Goal: Check status: Check status

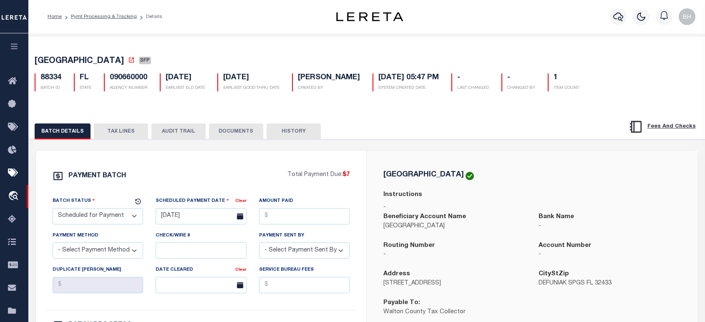
select select "SFP"
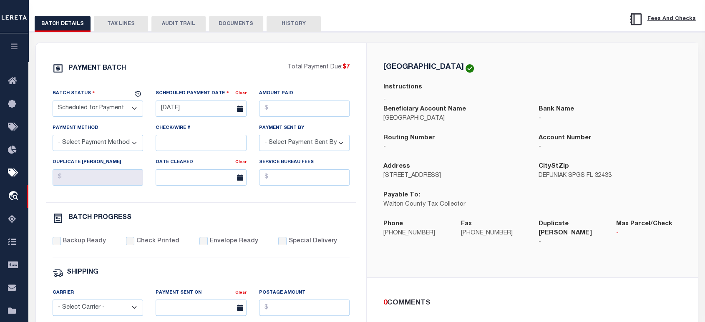
click at [119, 21] on button "TAX LINES" at bounding box center [121, 24] width 54 height 16
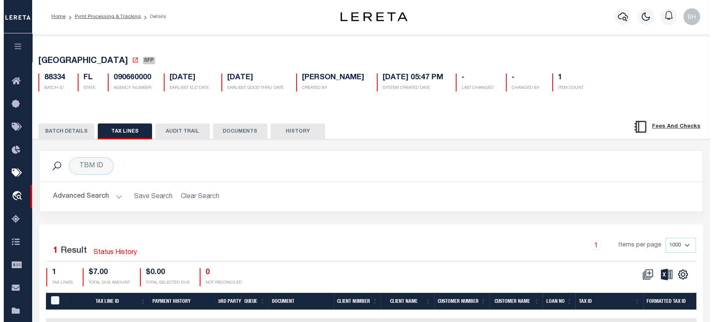
scroll to position [93, 0]
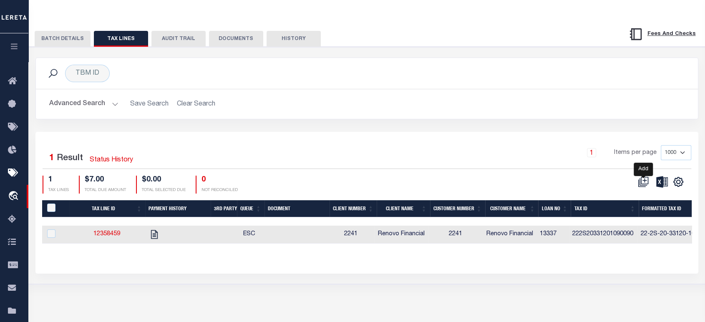
click at [643, 184] on icon at bounding box center [643, 182] width 11 height 11
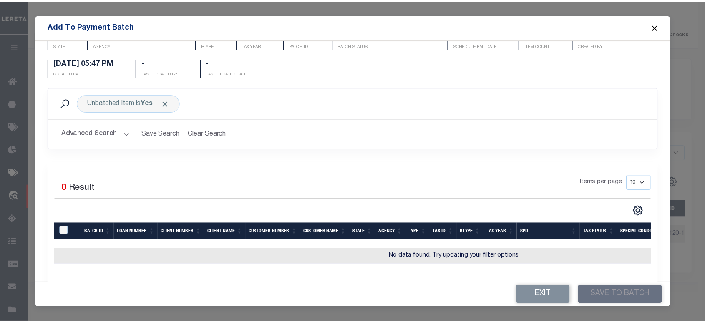
scroll to position [0, 0]
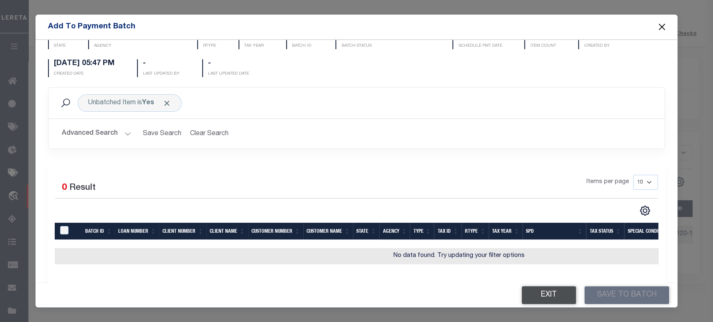
click at [538, 300] on button "Exit" at bounding box center [548, 295] width 54 height 18
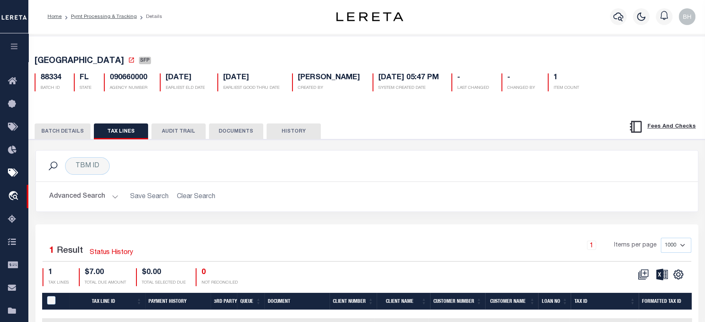
click at [65, 133] on button "BATCH DETAILS" at bounding box center [63, 132] width 56 height 16
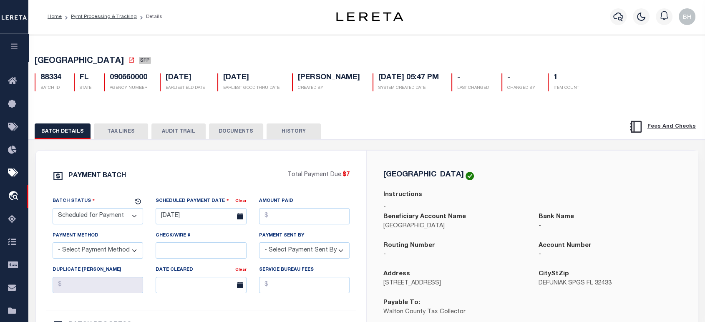
drag, startPoint x: 129, startPoint y: 15, endPoint x: 167, endPoint y: 46, distance: 49.2
click at [129, 15] on link "Pymt Processing & Tracking" at bounding box center [104, 16] width 66 height 5
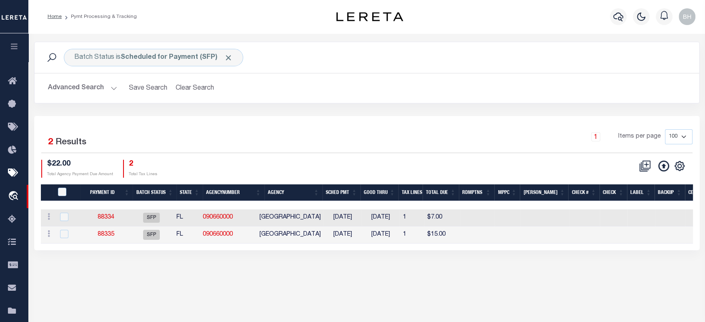
click at [142, 263] on div "Batch Status is Scheduled for Payment (SFP) Search Advanced Search Save Search …" at bounding box center [366, 154] width 677 height 242
click at [112, 215] on link "88334" at bounding box center [106, 218] width 17 height 6
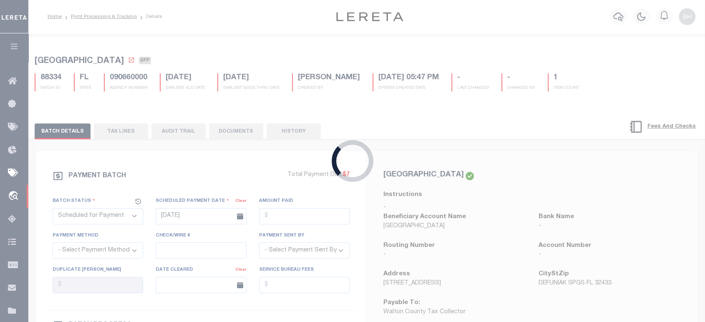
select select
click at [123, 132] on div "Loading..." at bounding box center [352, 161] width 705 height 322
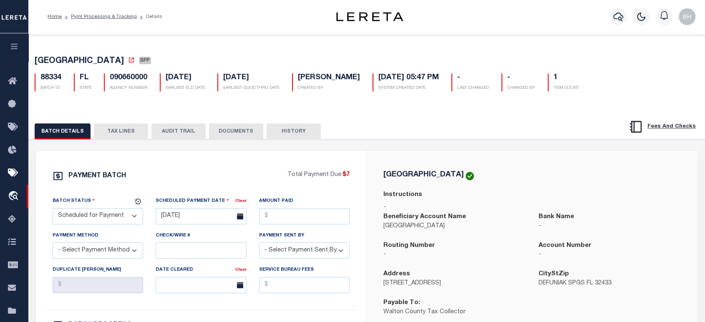
click at [114, 134] on button "TAX LINES" at bounding box center [121, 132] width 54 height 16
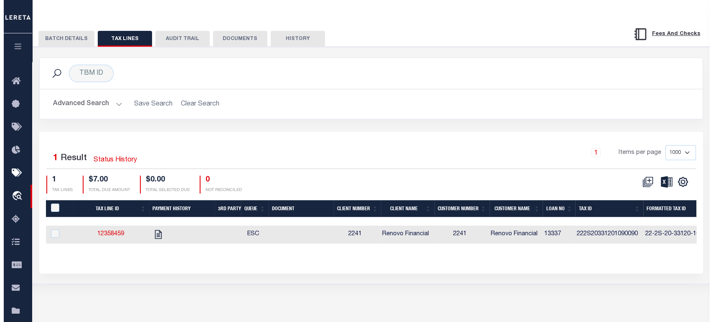
scroll to position [120, 0]
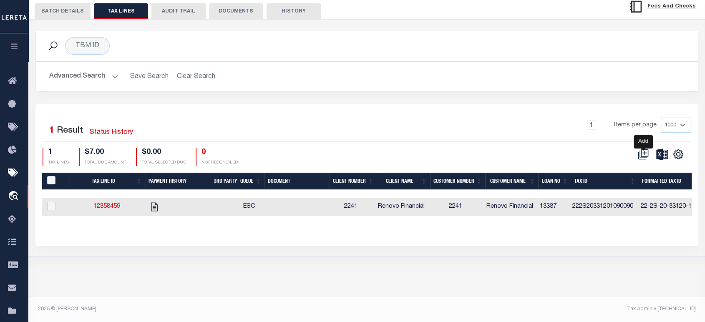
click at [642, 154] on icon at bounding box center [645, 153] width 8 height 8
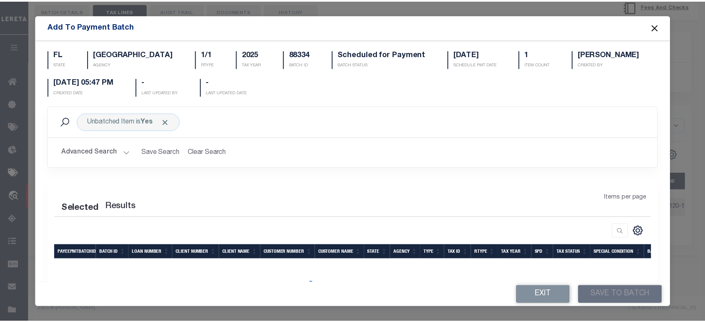
scroll to position [19, 0]
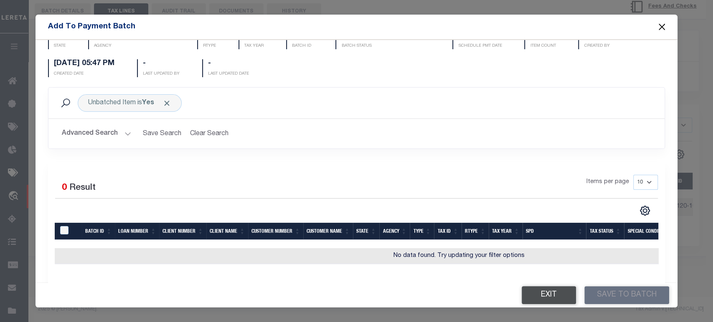
click at [531, 292] on button "Exit" at bounding box center [548, 295] width 54 height 18
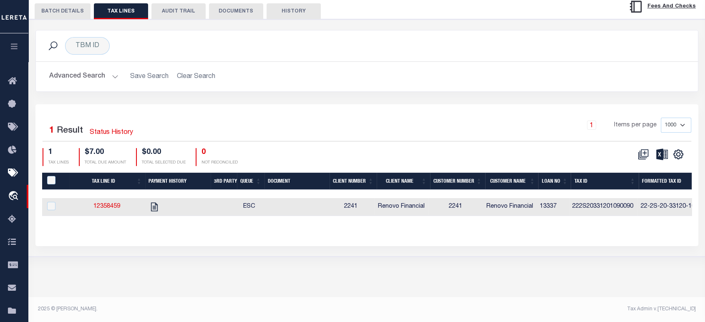
click at [354, 124] on div "1 Items per page 1000 2500 5000 10000" at bounding box center [450, 129] width 484 height 22
